Goal: Transaction & Acquisition: Download file/media

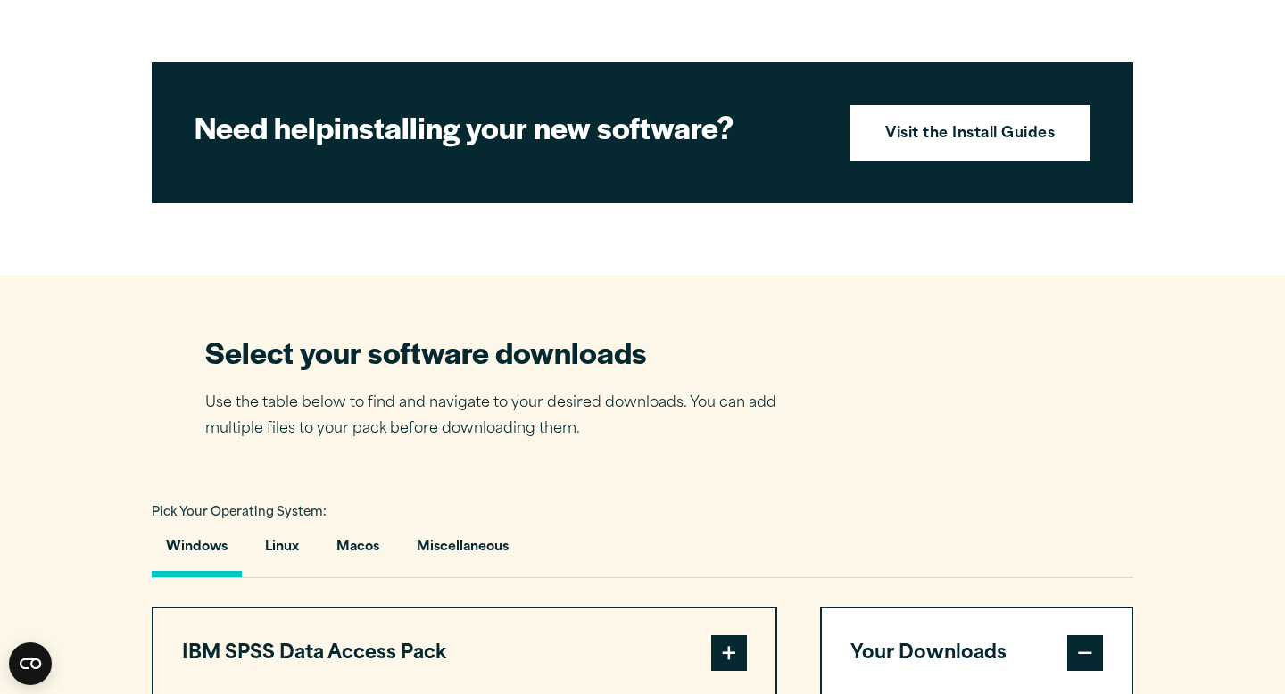
scroll to position [1072, 0]
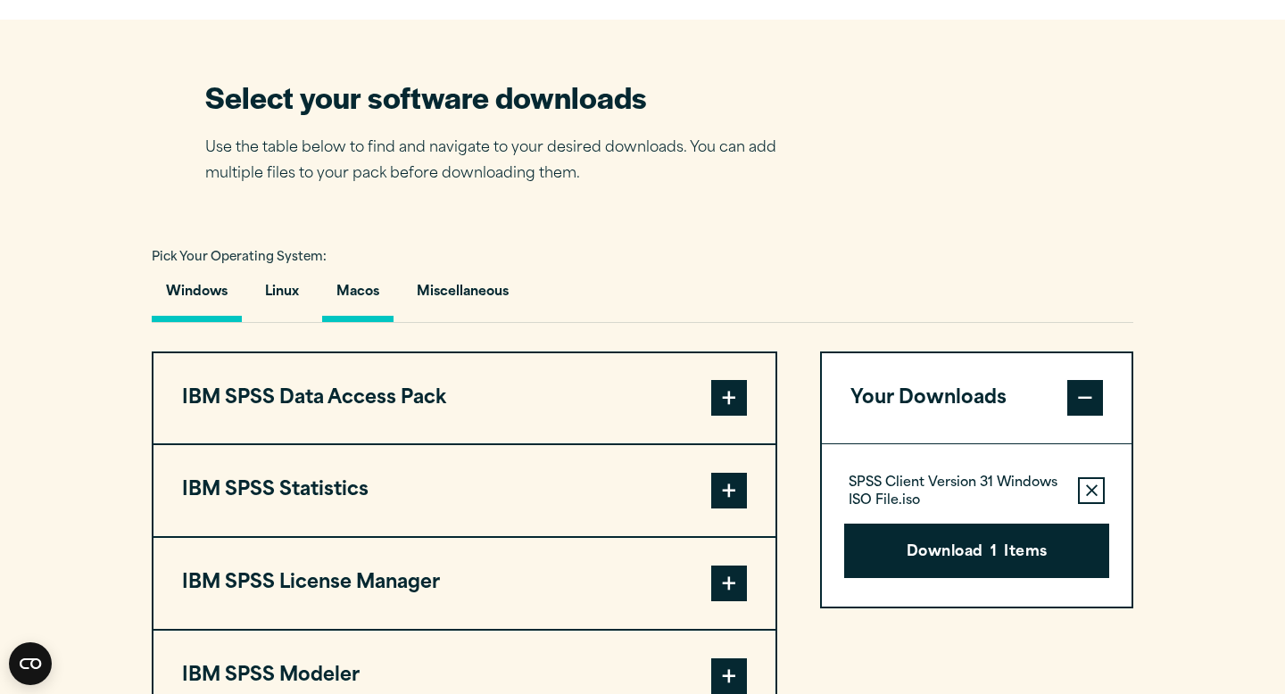
click at [362, 322] on button "Macos" at bounding box center [357, 296] width 71 height 51
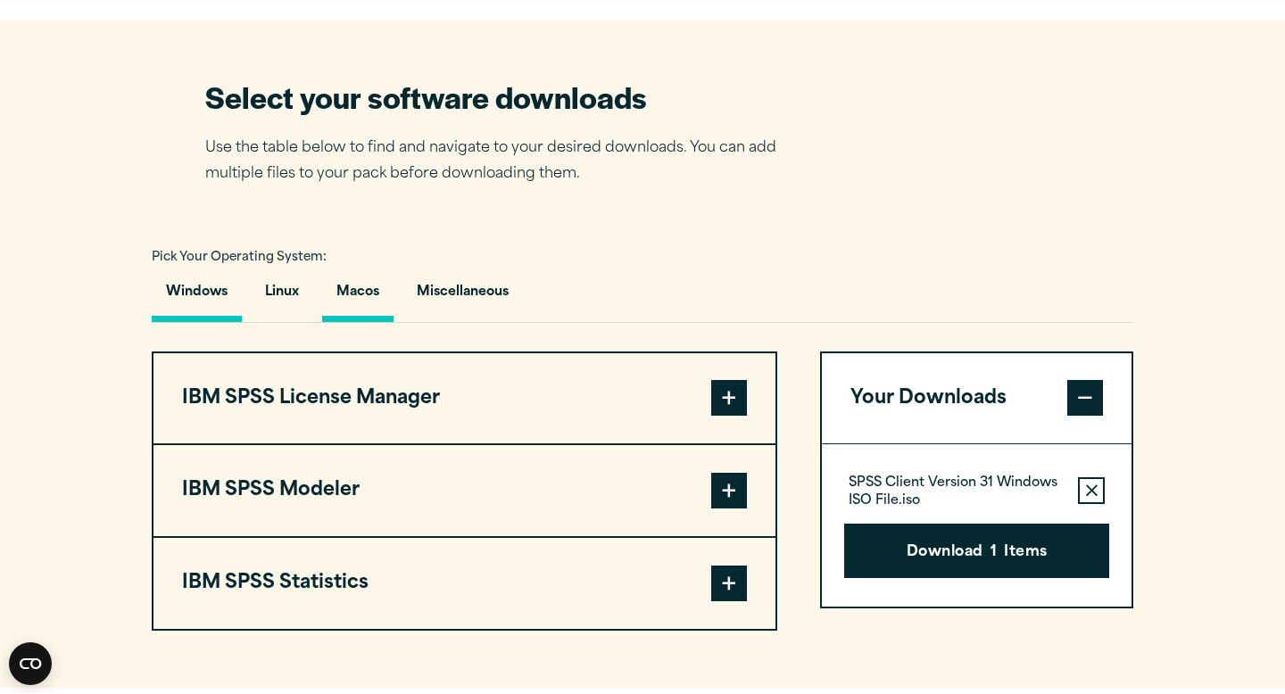
click at [210, 322] on button "Windows" at bounding box center [197, 296] width 90 height 51
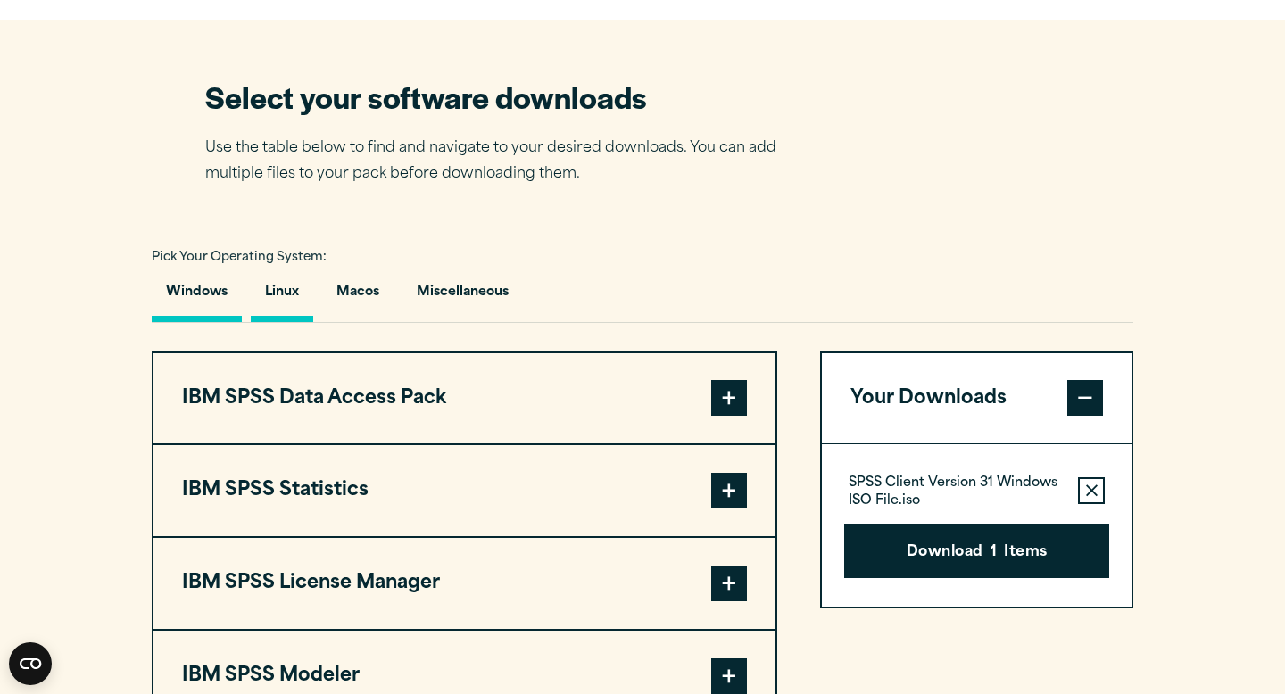
click at [277, 322] on button "Linux" at bounding box center [282, 296] width 62 height 51
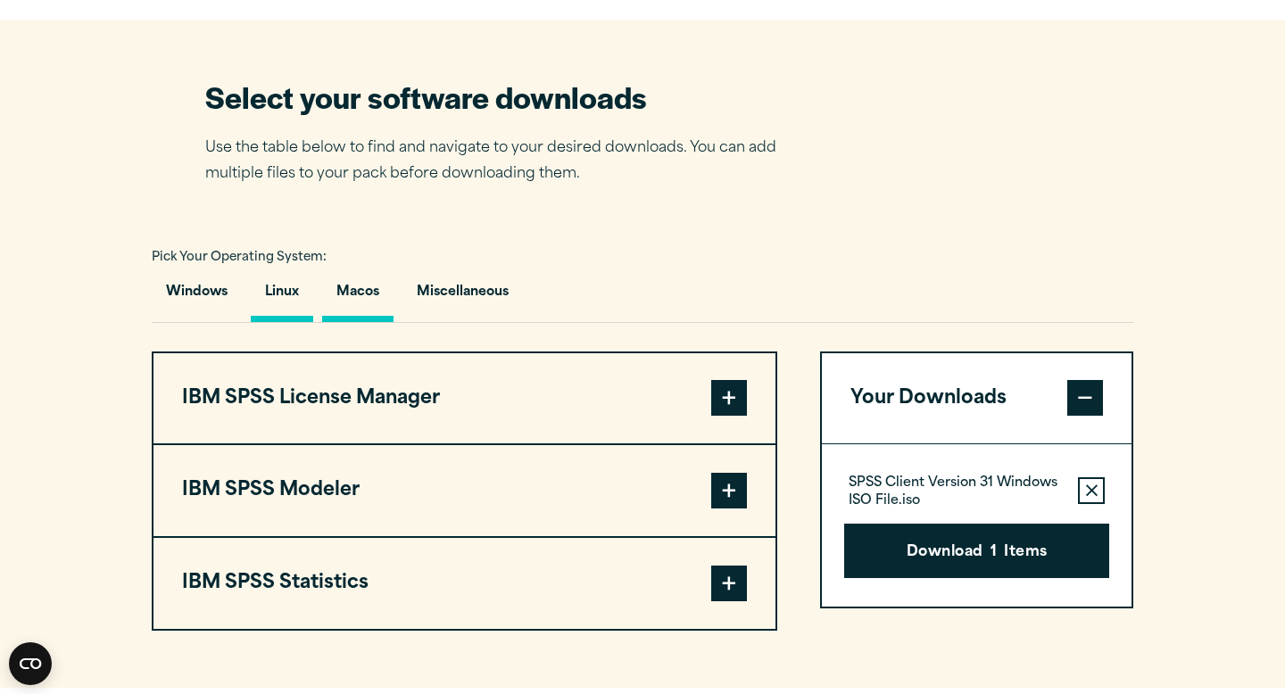
click at [361, 322] on button "Macos" at bounding box center [357, 296] width 71 height 51
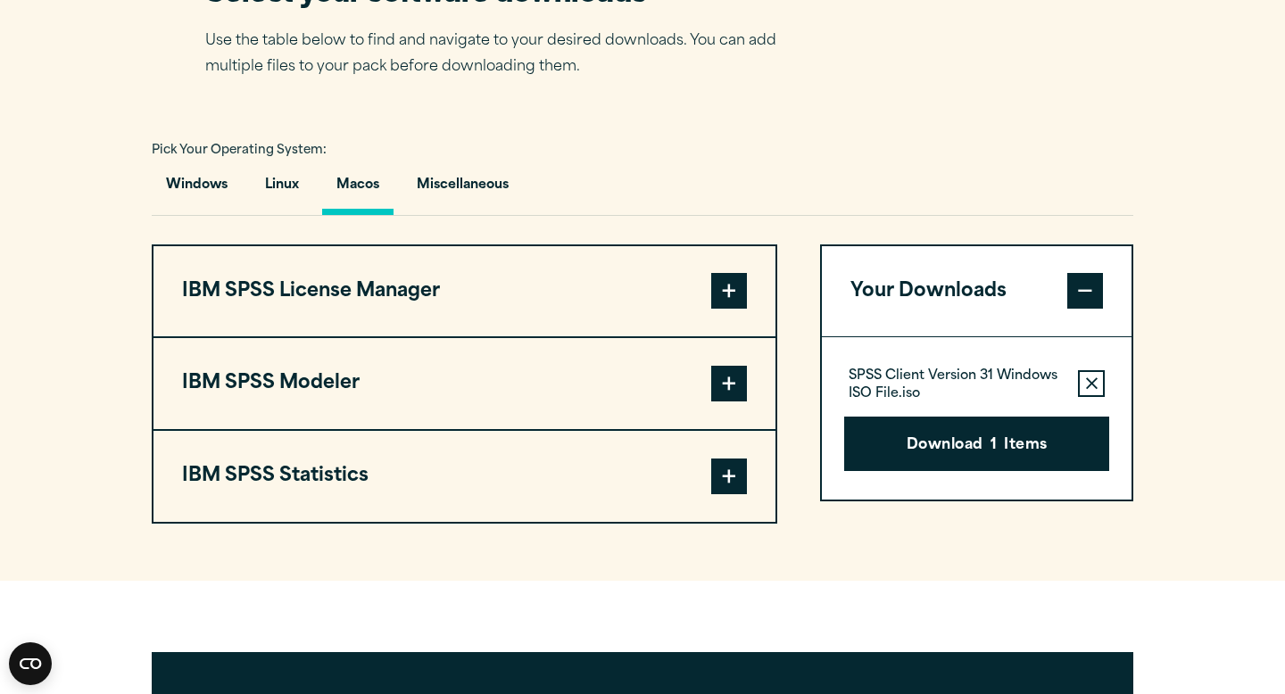
scroll to position [1180, 0]
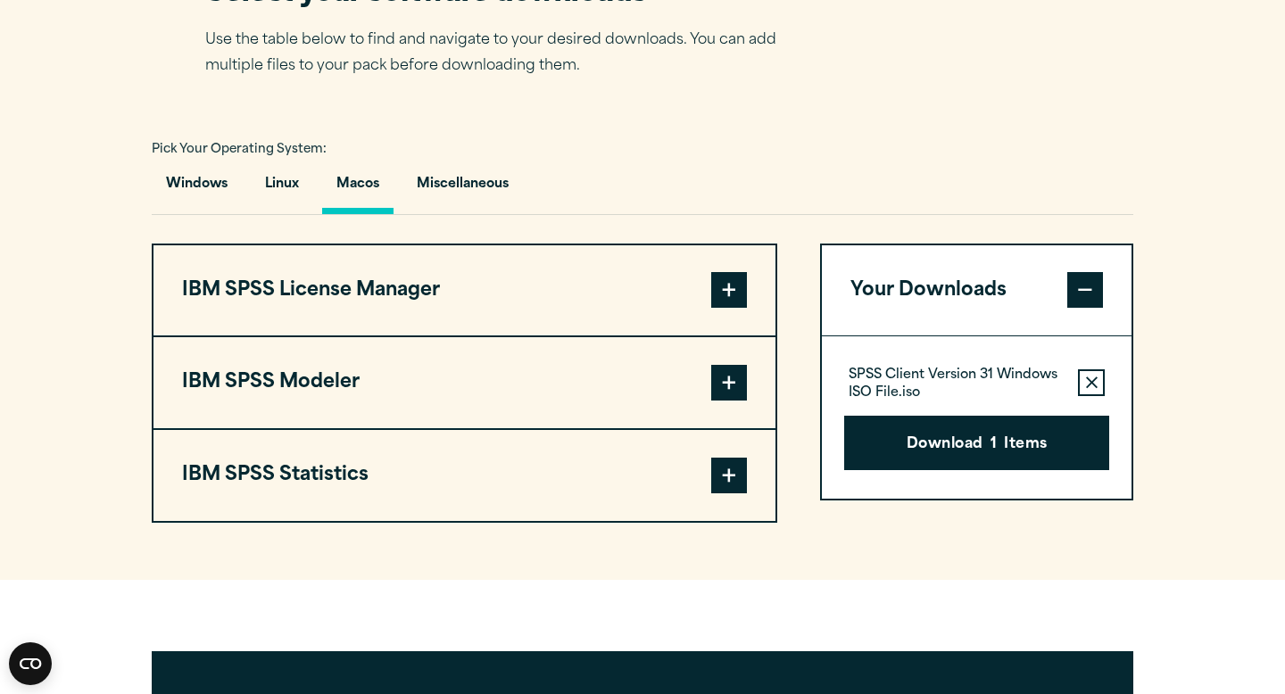
click at [732, 493] on span at bounding box center [729, 476] width 36 height 36
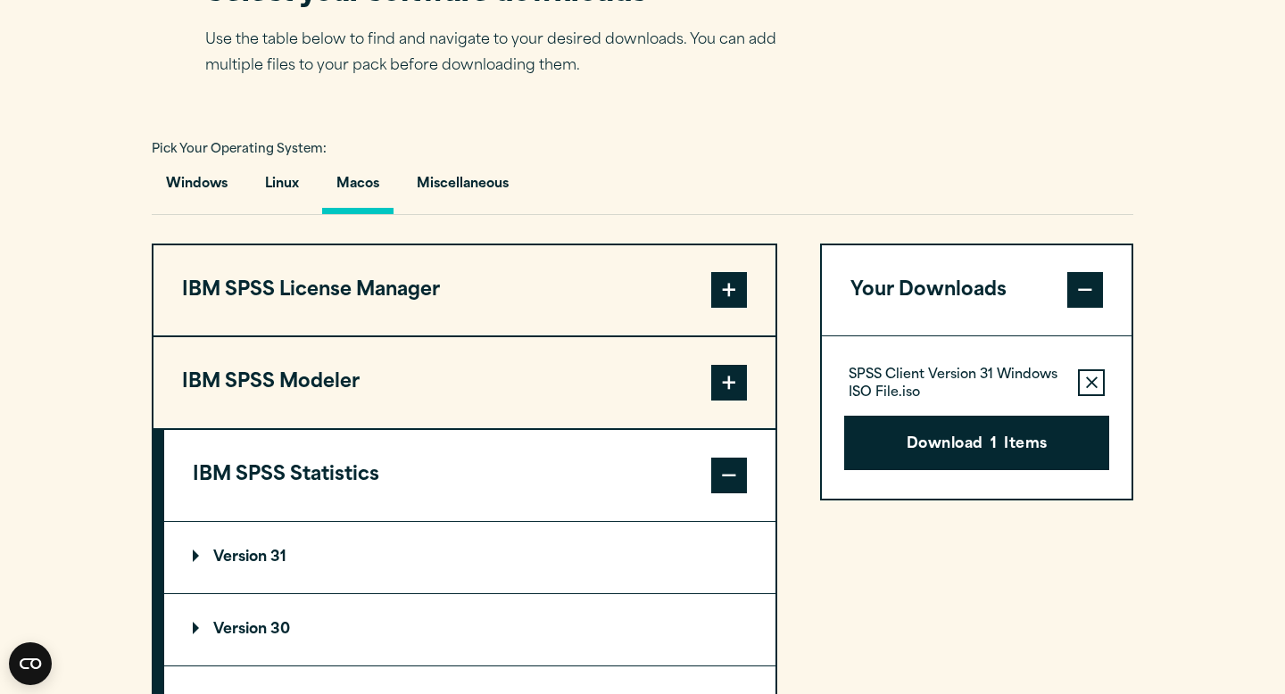
click at [563, 593] on summary "Version 31" at bounding box center [469, 557] width 611 height 71
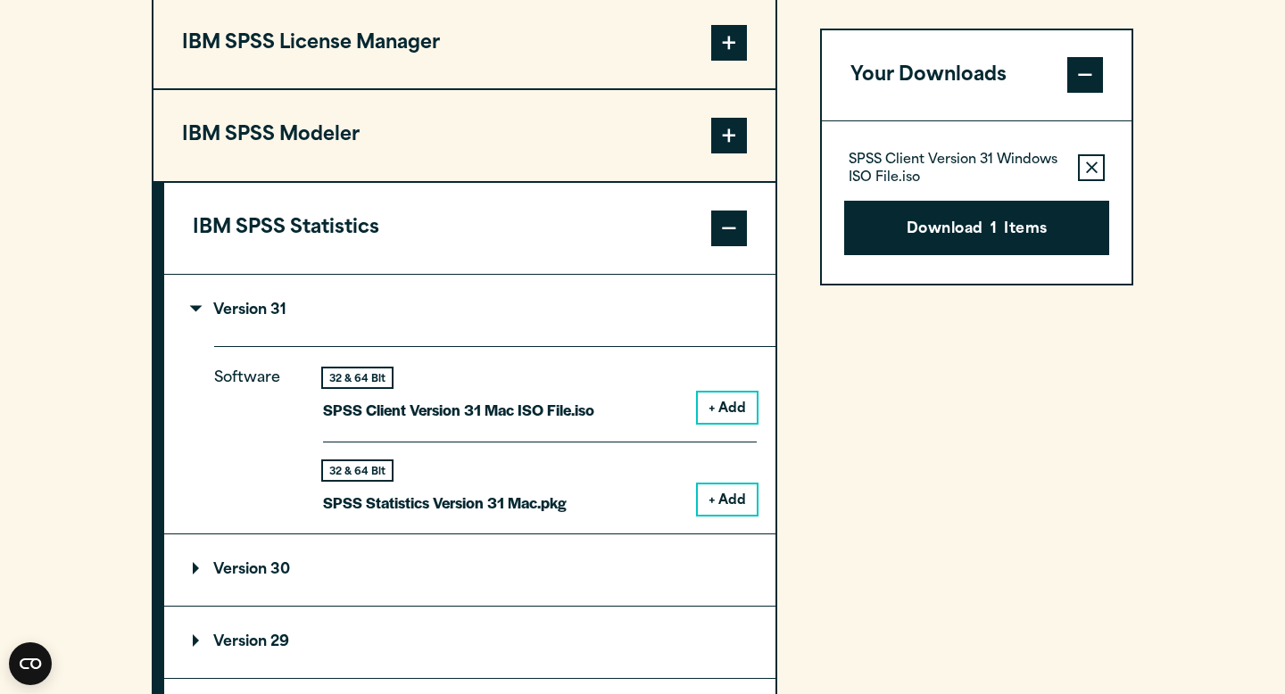
scroll to position [1430, 0]
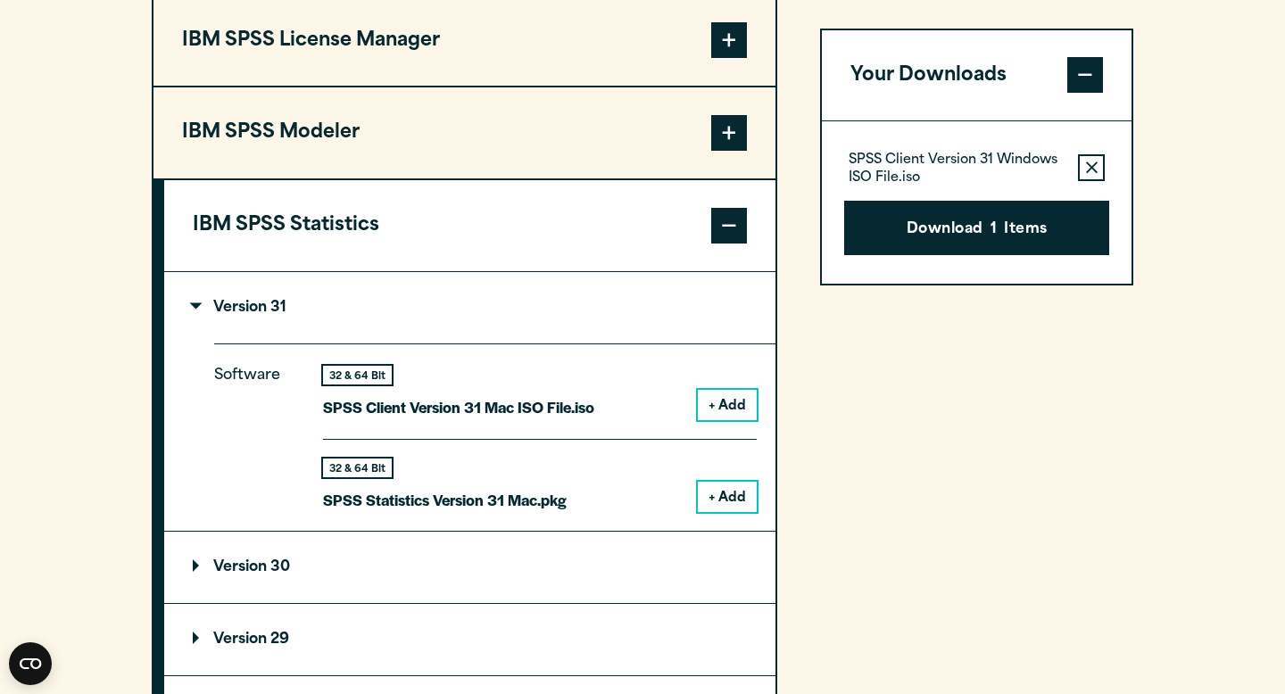
click at [734, 512] on button "+ Add" at bounding box center [727, 497] width 59 height 30
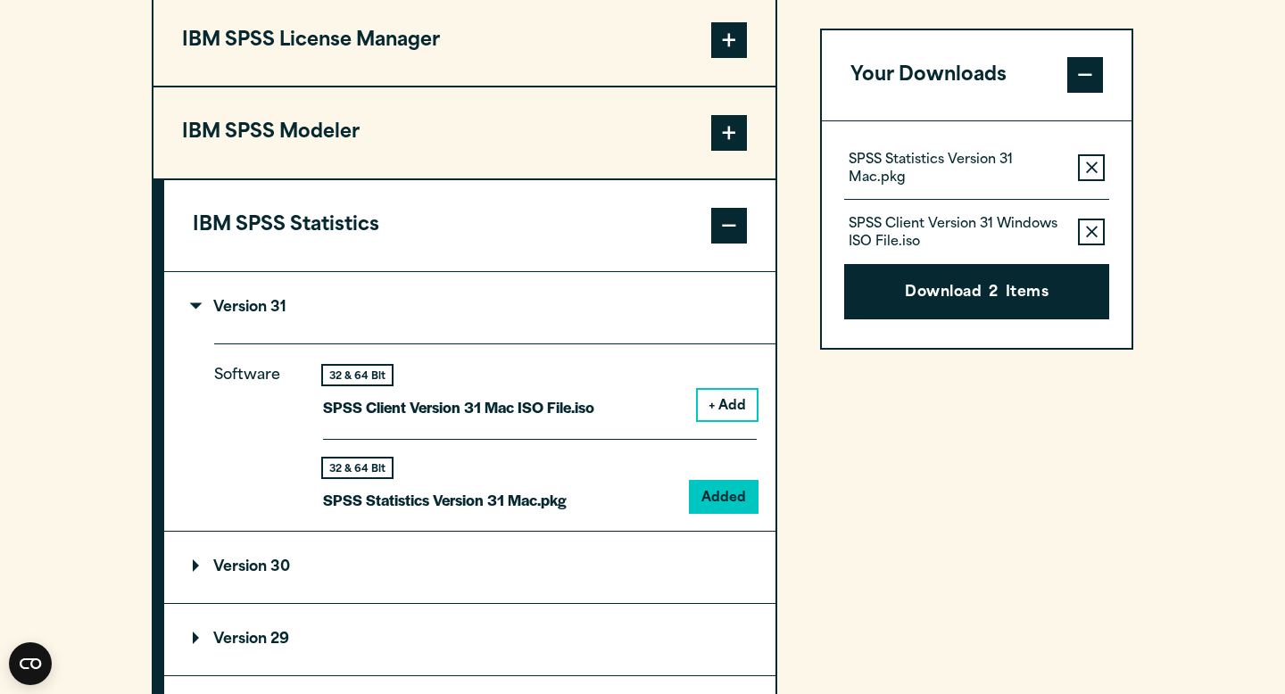
click at [1089, 239] on icon "button" at bounding box center [1092, 233] width 12 height 12
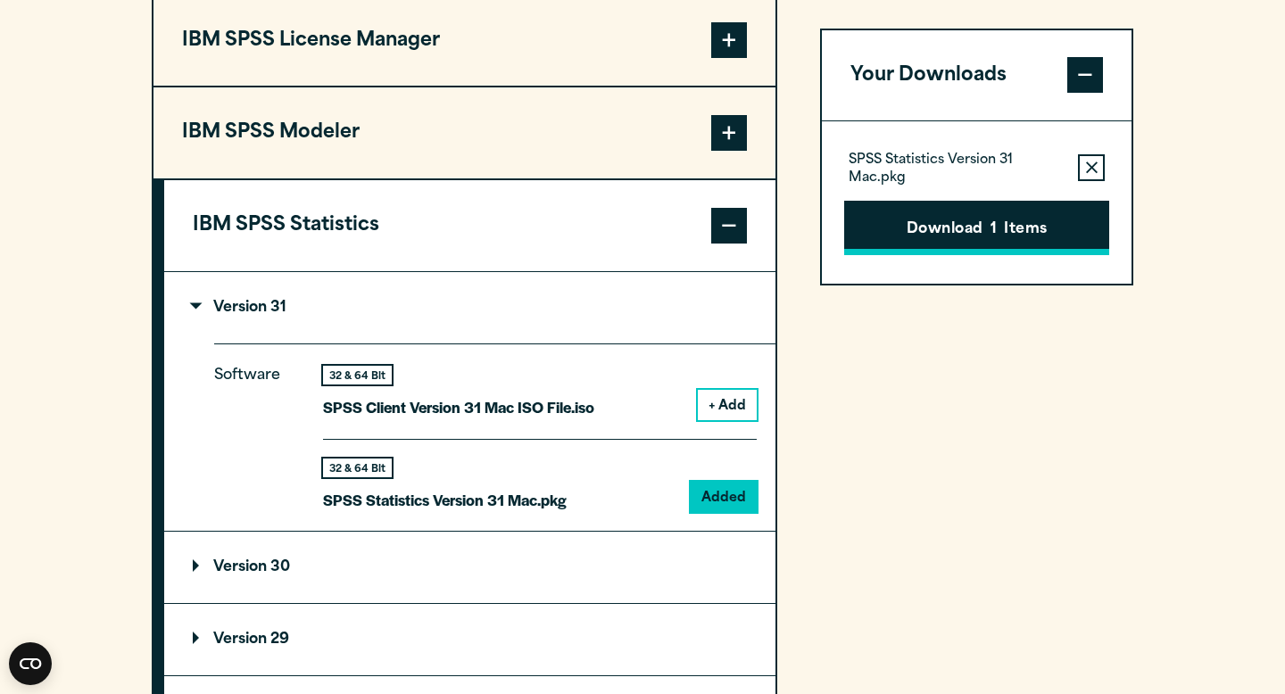
click at [969, 236] on button "Download 1 Items" at bounding box center [976, 228] width 265 height 55
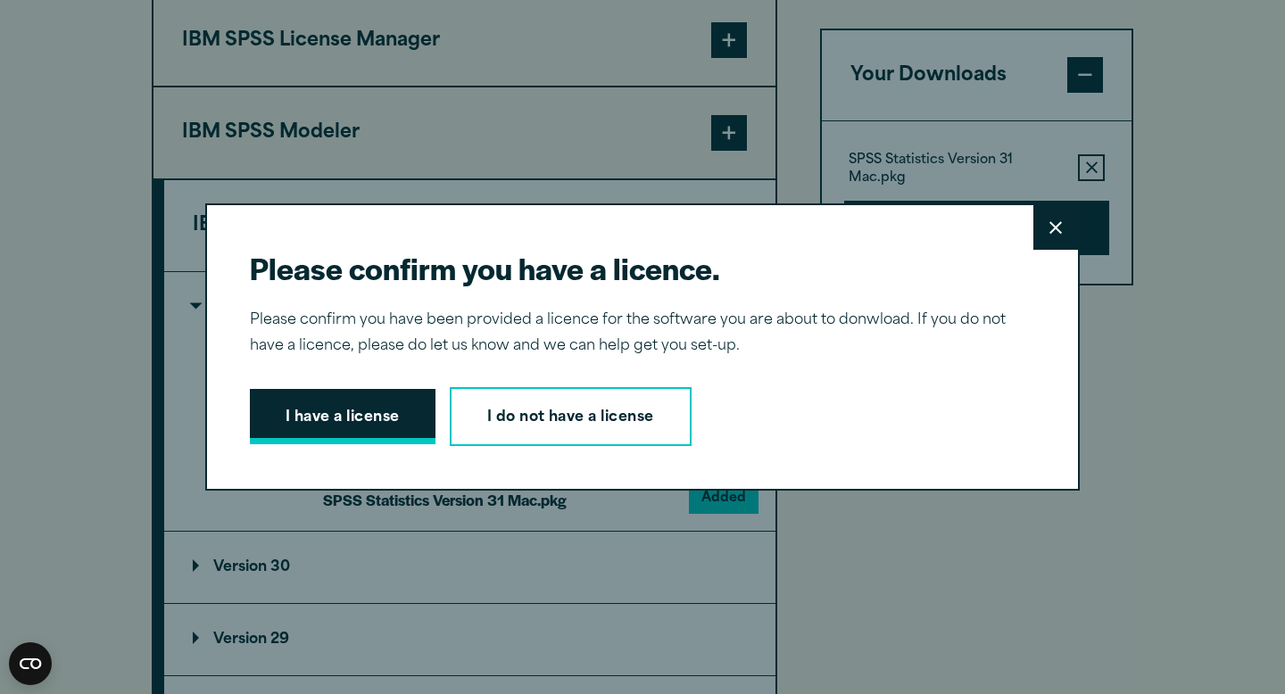
click at [381, 429] on button "I have a license" at bounding box center [343, 416] width 186 height 55
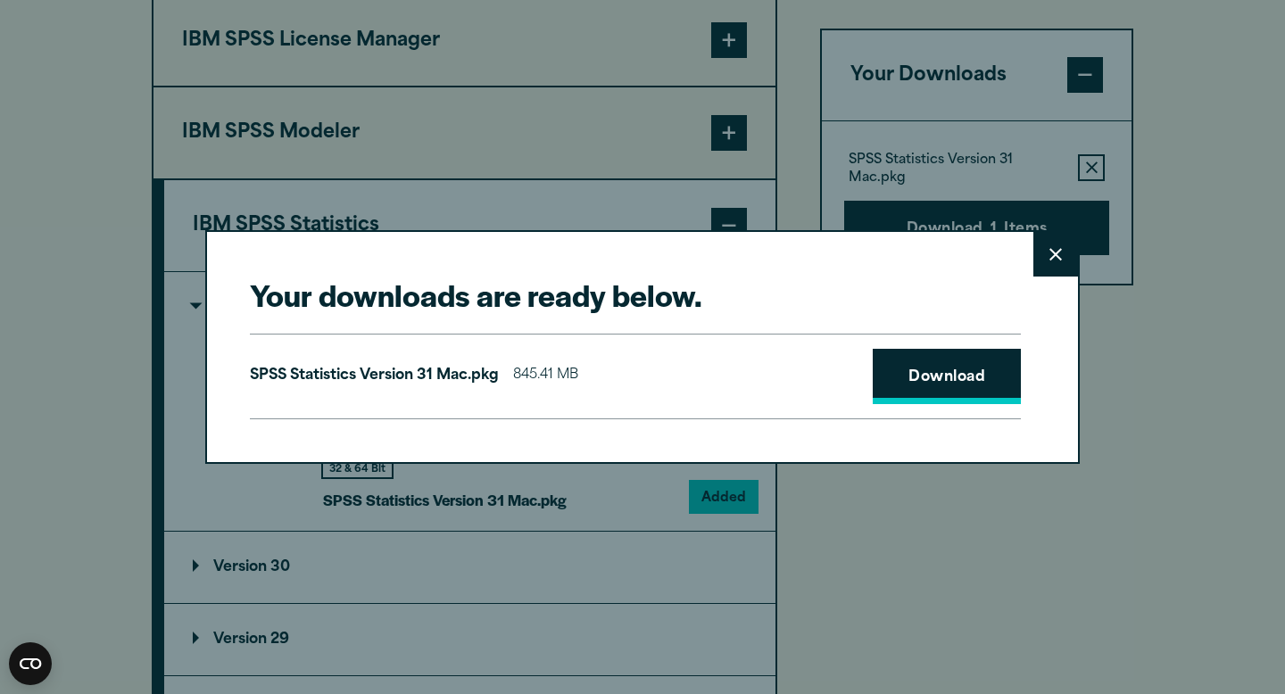
click at [930, 376] on link "Download" at bounding box center [947, 376] width 148 height 55
